Goal: Book appointment/travel/reservation

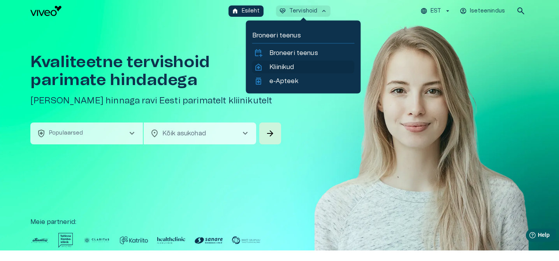
click at [286, 66] on p "Kliinikud" at bounding box center [281, 66] width 25 height 9
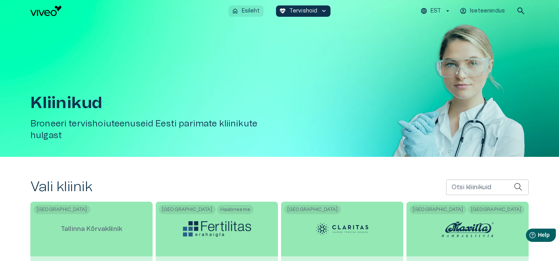
click at [257, 7] on p "Esileht" at bounding box center [251, 11] width 18 height 8
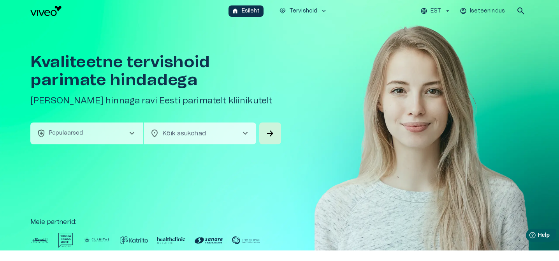
click at [111, 130] on button "health_and_safety Populaarsed chevron_right" at bounding box center [86, 133] width 113 height 22
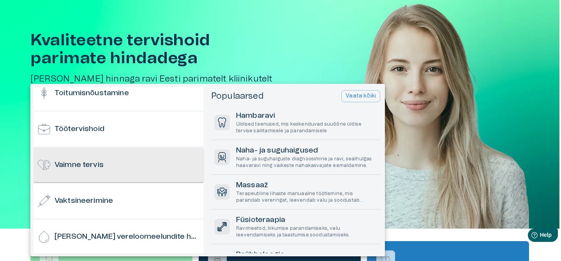
scroll to position [767, 0]
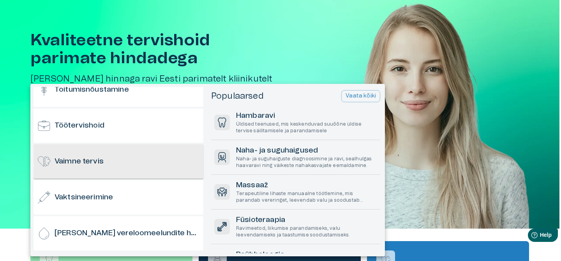
click at [104, 165] on h6 "Vaimne tervis" at bounding box center [79, 161] width 49 height 11
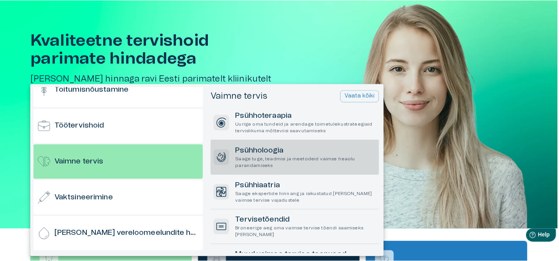
scroll to position [43, 0]
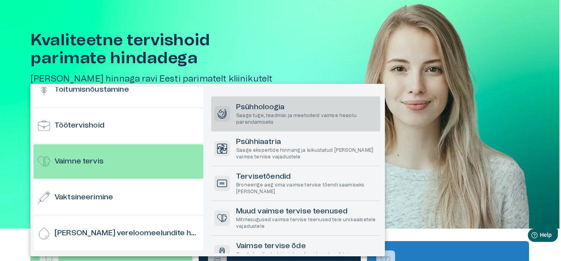
click at [299, 116] on p "Saage tuge, teadmisi ja meetodeid vaimse heaolu parandamiseks" at bounding box center [306, 118] width 141 height 13
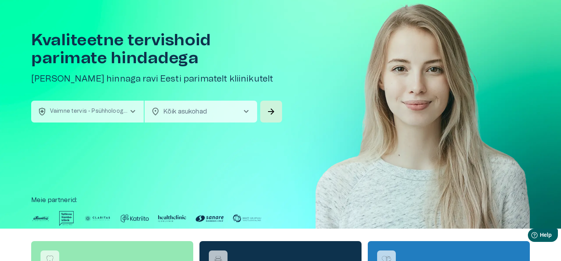
click at [207, 115] on body "Hindame teie privaatsust Kasutame küpsiseid teie sirvimiskogemuse parandamiseks…" at bounding box center [280, 108] width 561 height 261
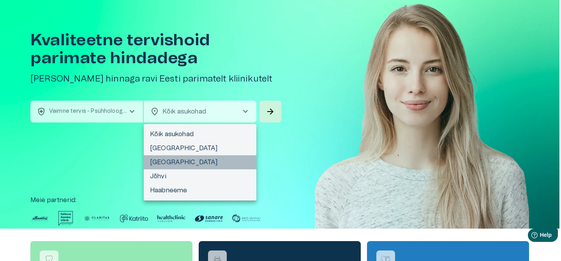
click at [164, 162] on li "[GEOGRAPHIC_DATA]" at bounding box center [200, 162] width 113 height 14
type input "**********"
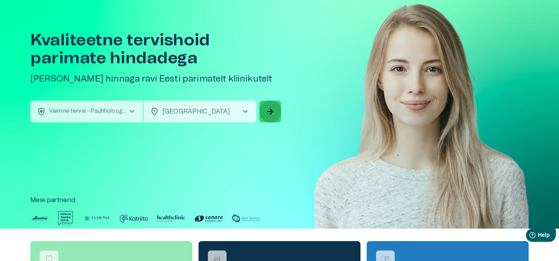
click at [278, 107] on button "arrow_forward" at bounding box center [270, 111] width 22 height 22
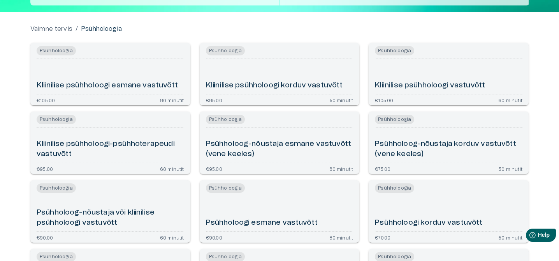
scroll to position [69, 0]
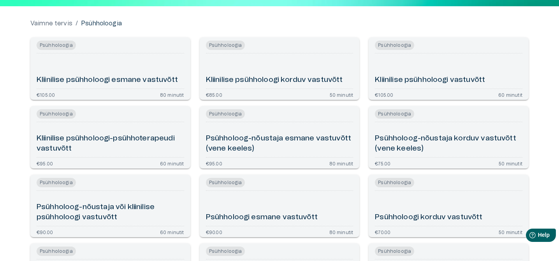
click at [448, 84] on h6 "Kliinilise psühholoogi vastuvõtt" at bounding box center [430, 80] width 110 height 11
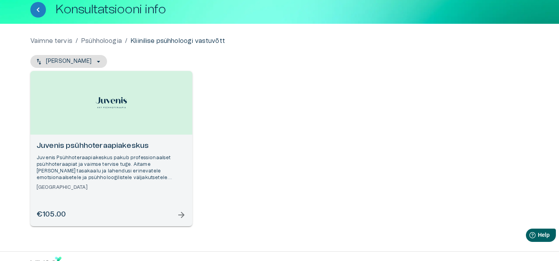
scroll to position [67, 0]
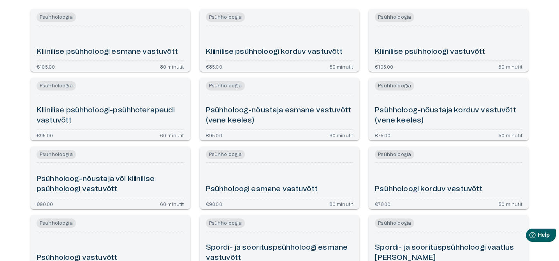
scroll to position [90, 0]
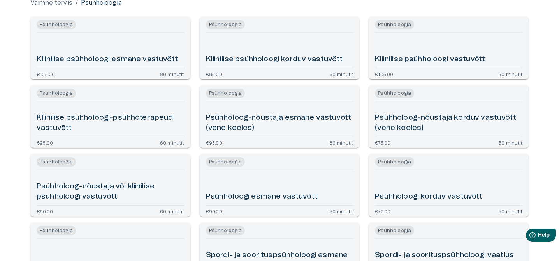
click at [279, 60] on h6 "Kliinilise psühholoogi korduv vastuvõtt" at bounding box center [274, 59] width 137 height 11
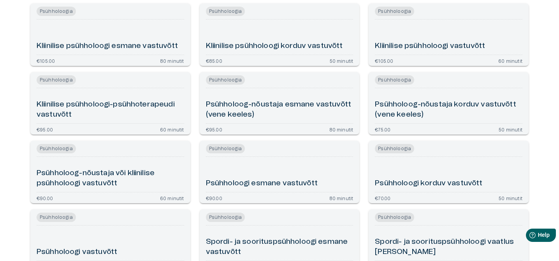
scroll to position [74, 0]
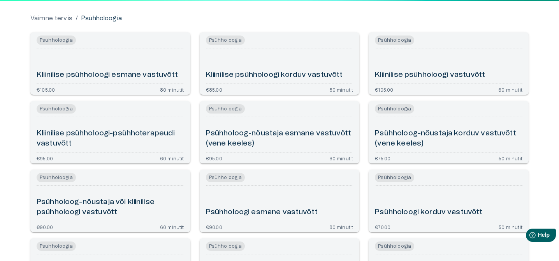
click at [101, 67] on div "Kliinilise psühholoogi esmane vastuvõtt" at bounding box center [111, 65] width 148 height 29
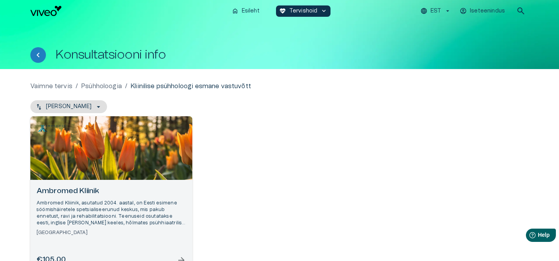
scroll to position [18, 0]
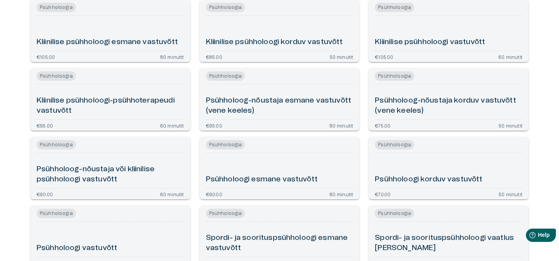
scroll to position [108, 0]
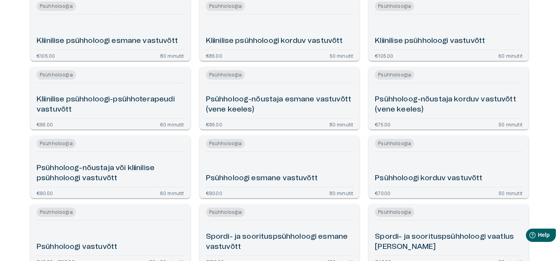
click at [146, 109] on h6 "Kliinilise psühholoogi-psühhoterapeudi vastuvõtt" at bounding box center [111, 104] width 148 height 21
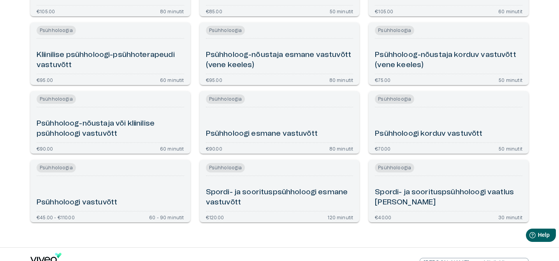
scroll to position [151, 0]
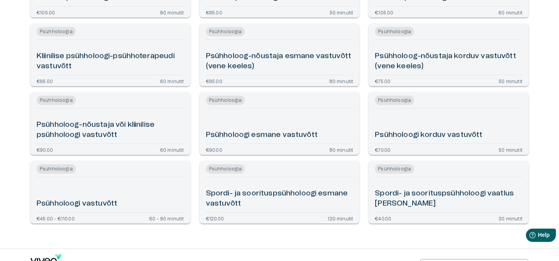
click at [287, 124] on div "Psühholoogi esmane vastuvõtt" at bounding box center [280, 125] width 148 height 29
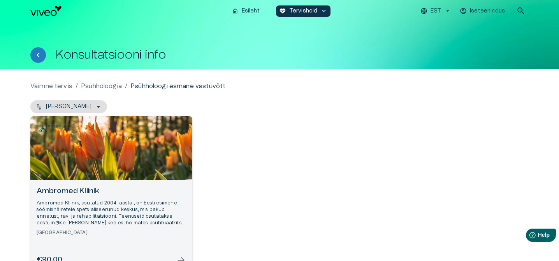
scroll to position [171, 0]
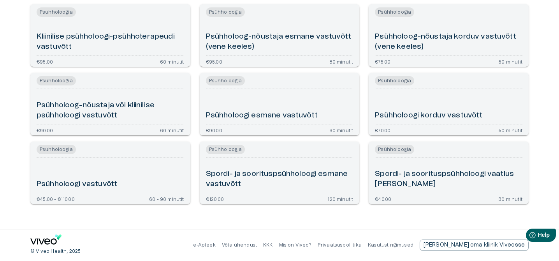
click at [488, 109] on div "Psühholoogi korduv vastuvõtt" at bounding box center [449, 106] width 148 height 29
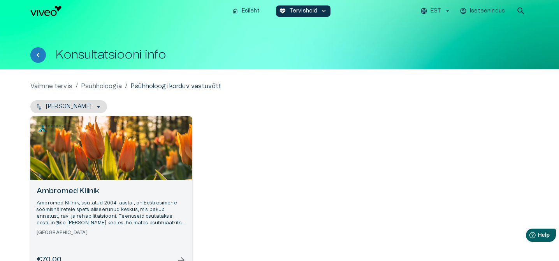
scroll to position [59, 0]
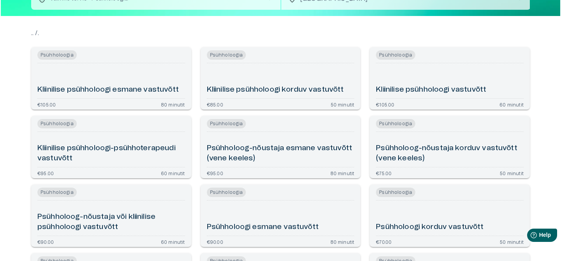
scroll to position [171, 0]
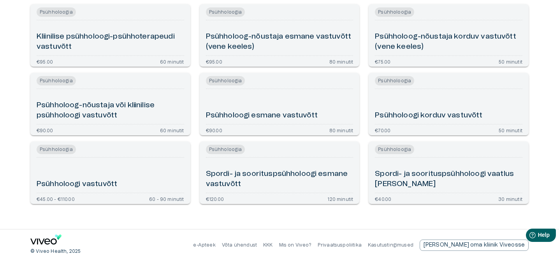
click at [138, 167] on div "Psühholoogi vastuvõtt" at bounding box center [111, 174] width 148 height 29
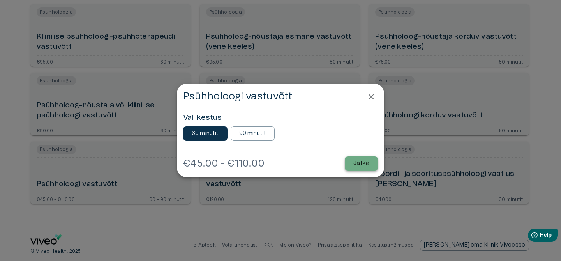
click at [361, 165] on p "Jätka" at bounding box center [361, 163] width 16 height 8
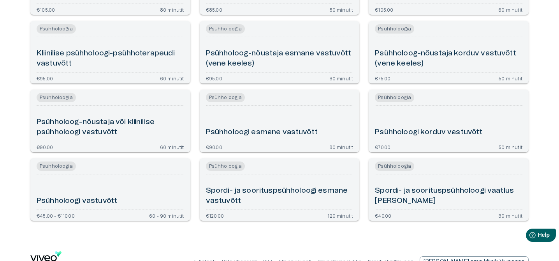
click at [134, 125] on h6 "Psühholoog-nõustaja või kliinilise psühholoogi vastuvõtt" at bounding box center [111, 127] width 148 height 21
